Goal: Find specific page/section: Find specific page/section

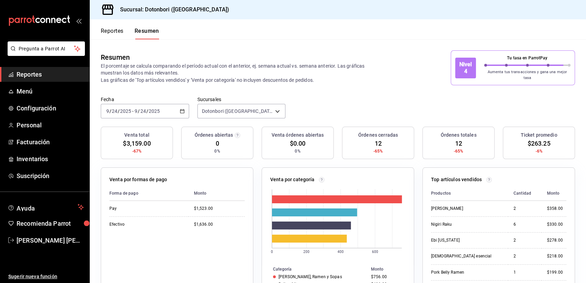
scroll to position [189, 0]
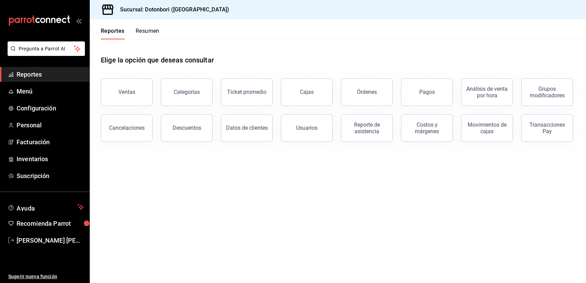
click at [143, 32] on button "Resumen" at bounding box center [148, 34] width 24 height 12
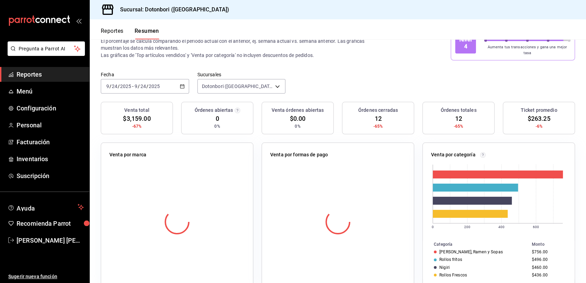
scroll to position [38, 0]
